Goal: Information Seeking & Learning: Learn about a topic

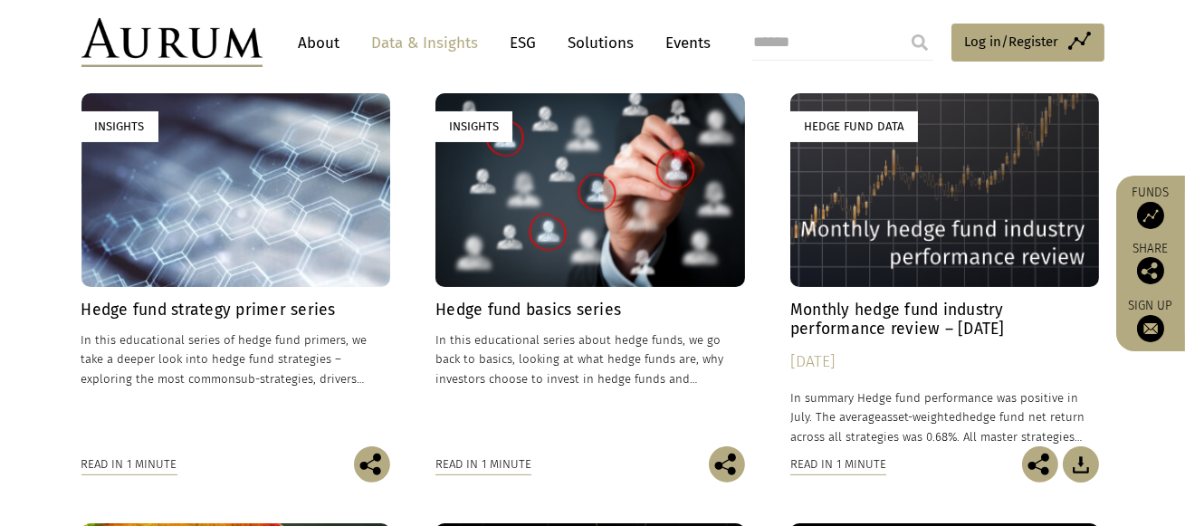
scroll to position [601, 0]
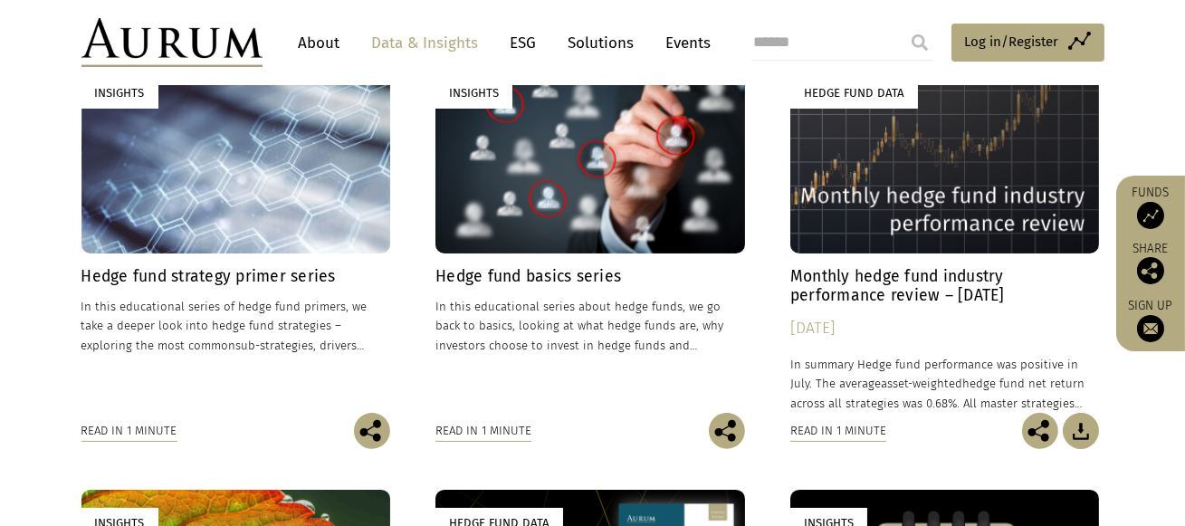
click at [270, 284] on h4 "Hedge fund strategy primer series" at bounding box center [237, 276] width 310 height 19
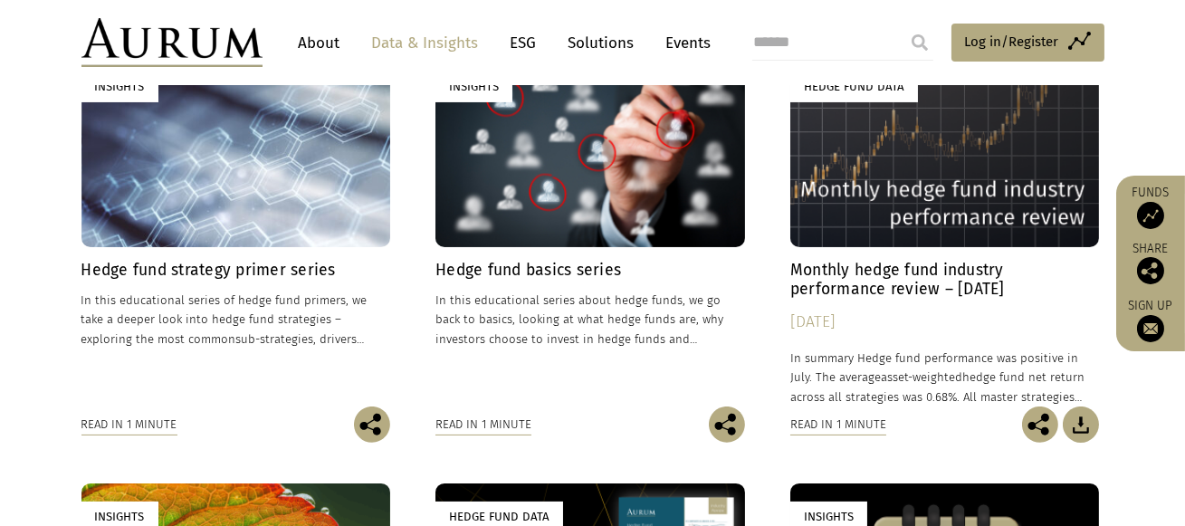
scroll to position [611, 0]
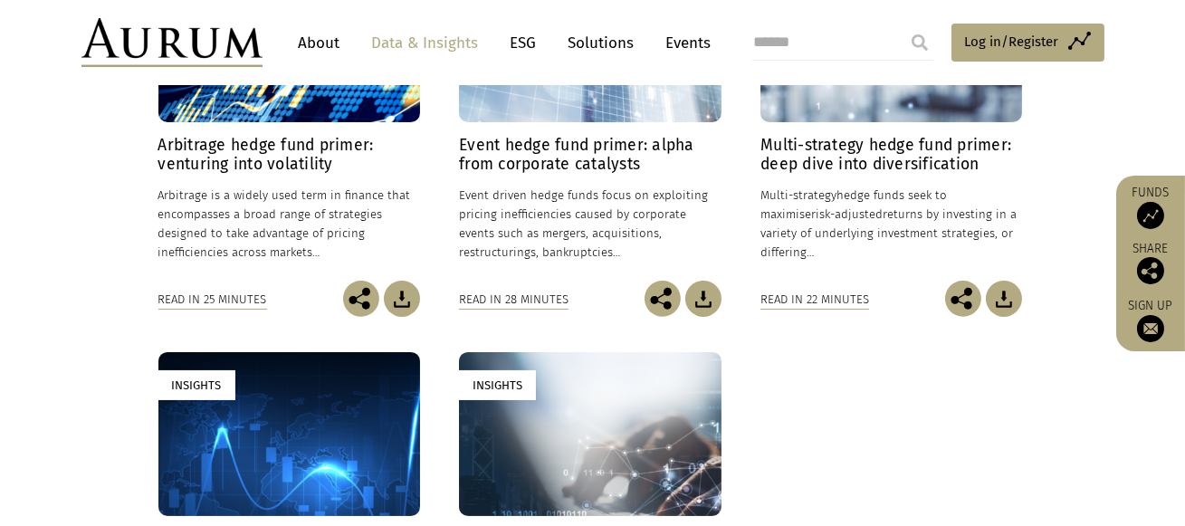
scroll to position [573, 0]
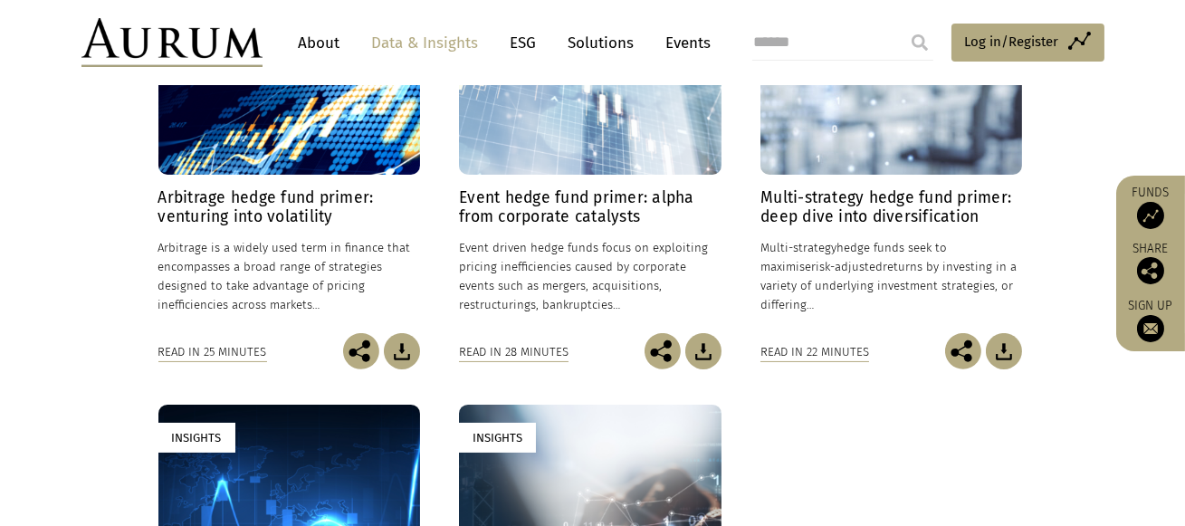
click at [216, 355] on div "Read in 25 minutes" at bounding box center [212, 352] width 109 height 20
click at [244, 216] on h4 "Arbitrage hedge fund primer: venturing into volatility" at bounding box center [289, 207] width 262 height 38
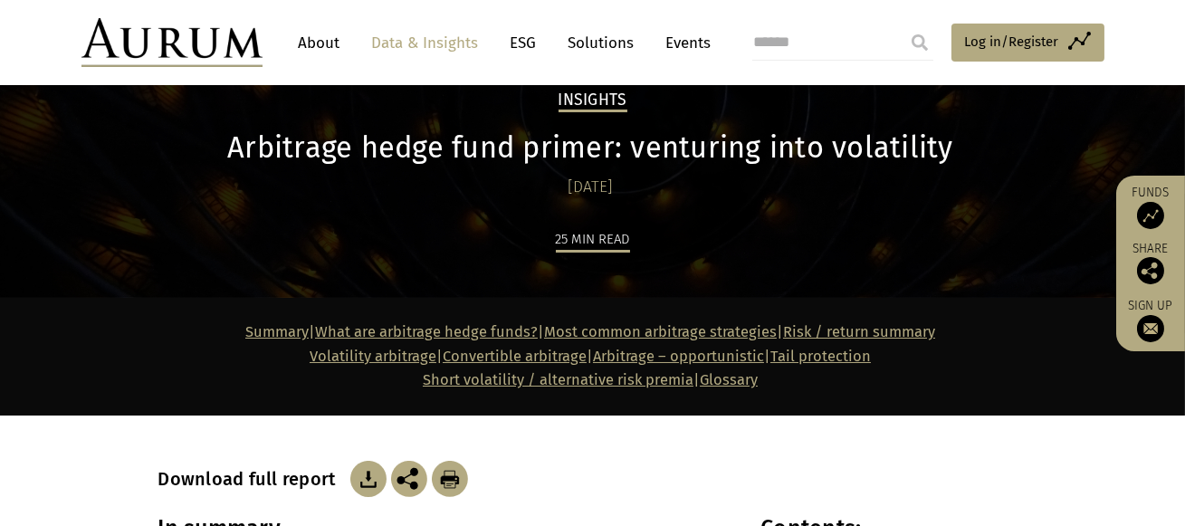
scroll to position [76, 0]
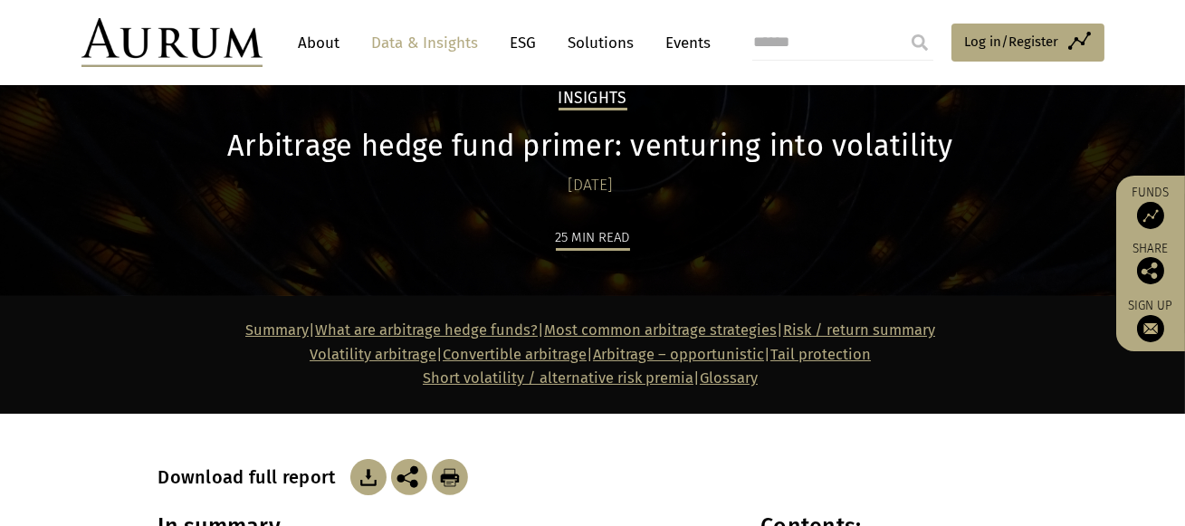
click at [813, 364] on p "Summary | What are arbitrage hedge funds? | Most common arbitrage strategies | …" at bounding box center [590, 355] width 865 height 72
click at [827, 360] on link "Tail protection" at bounding box center [821, 354] width 101 height 17
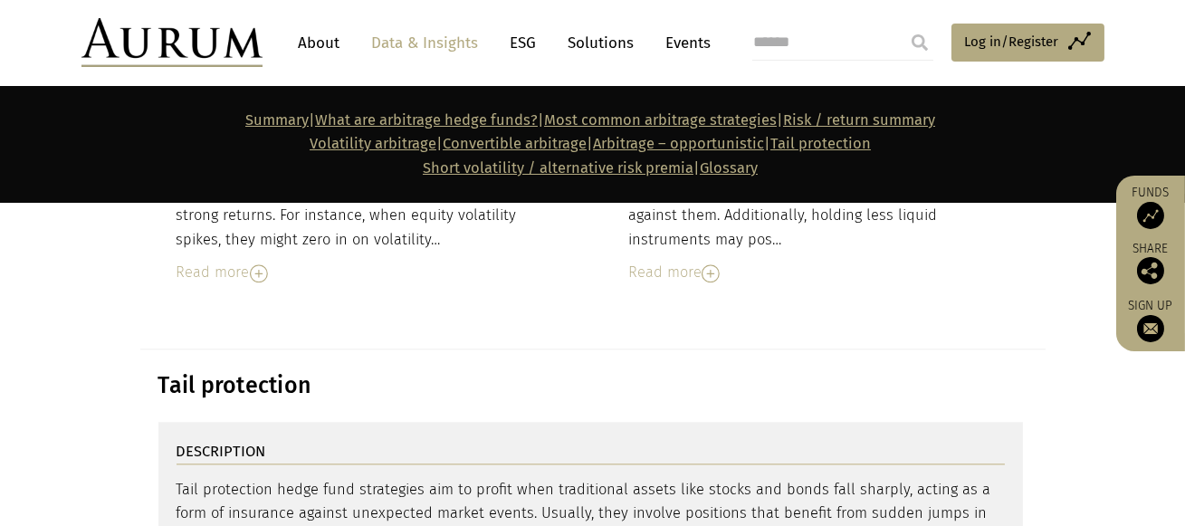
scroll to position [8271, 0]
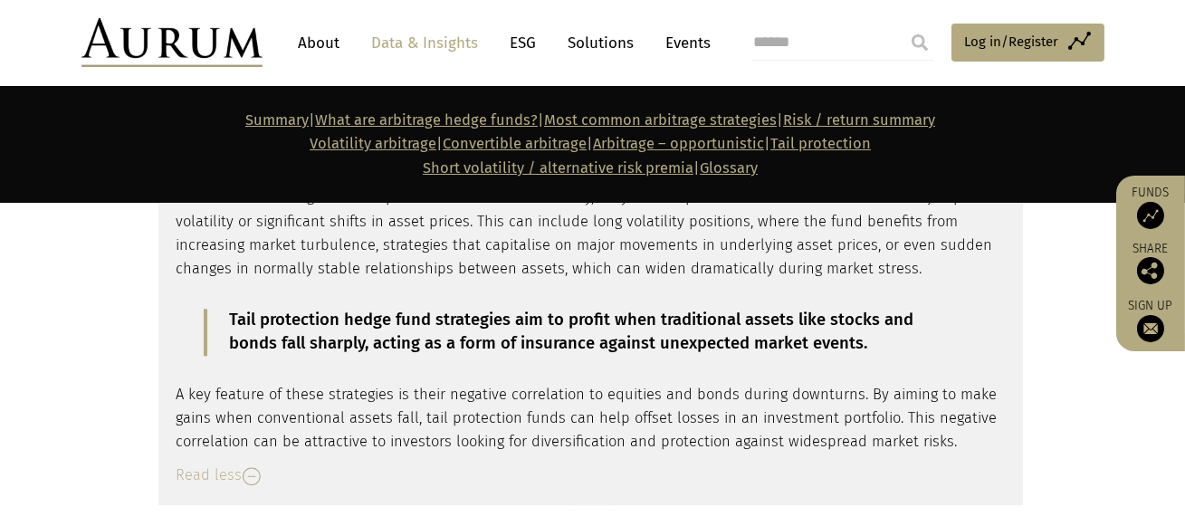
scroll to position [8580, 0]
